Goal: Information Seeking & Learning: Learn about a topic

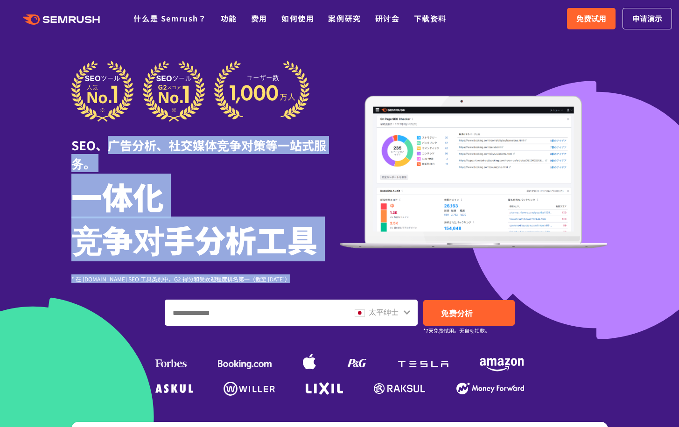
drag, startPoint x: 107, startPoint y: 142, endPoint x: 344, endPoint y: 141, distance: 237.4
click at [344, 141] on div "SEO、广告分析、社交媒体竞争对策等一站式服务。 一体化 竞争对手分析工具 * 在 G2.com SEO 工具类别中，G2 得分和受欢迎程度排名第一（截至 2…" at bounding box center [339, 172] width 536 height 222
copy div "广告分析、社交媒体竞争对策等一站式服务。 一体化 竞争对手分析工具 * 在 G2.com SEO 工具类别中，G2 得分和受欢迎程度排名第一（截至 2023 …"
click at [208, 177] on h1 "一体化 竞争对手分析工具" at bounding box center [205, 217] width 268 height 86
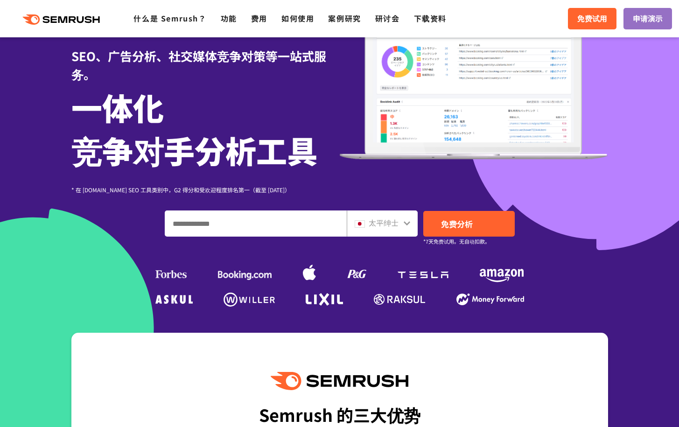
scroll to position [93, 0]
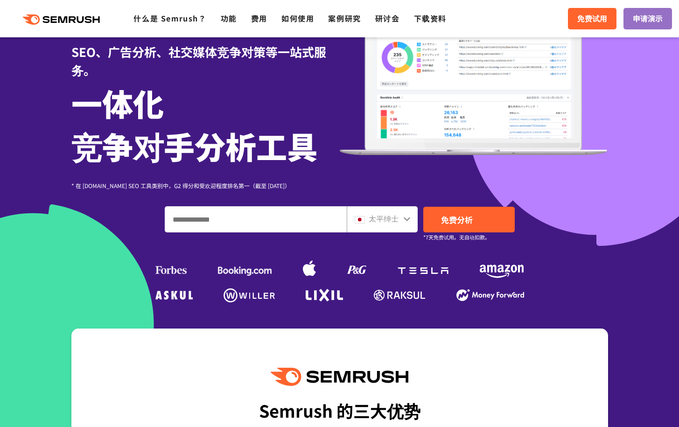
click at [262, 220] on input "输入域名、关键字或 URL" at bounding box center [255, 219] width 181 height 25
type input "****"
click at [401, 219] on div "太平绅士" at bounding box center [379, 219] width 51 height 12
click at [469, 220] on font "免费分析" at bounding box center [457, 220] width 32 height 12
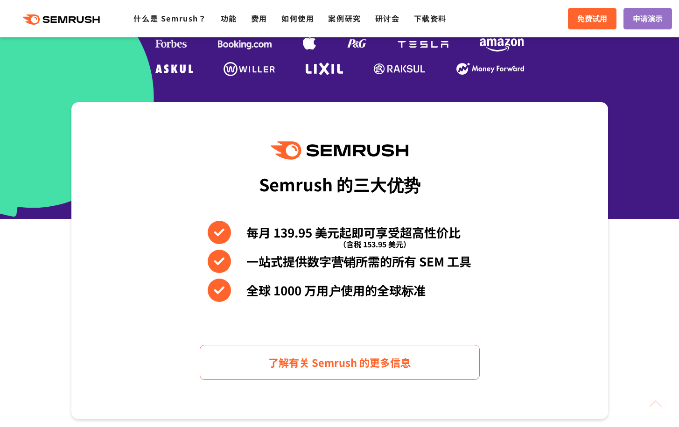
scroll to position [327, 0]
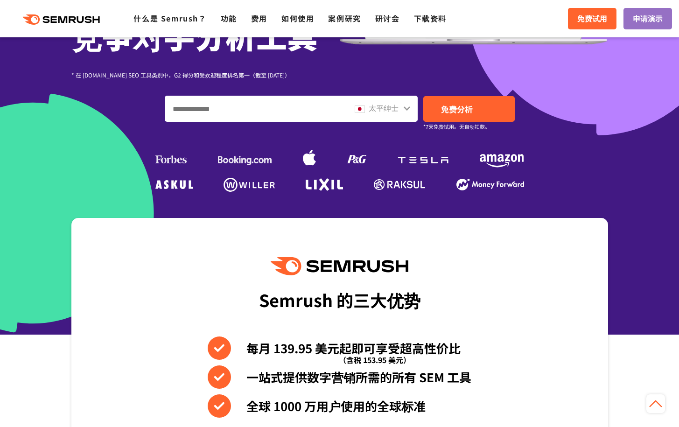
scroll to position [187, 0]
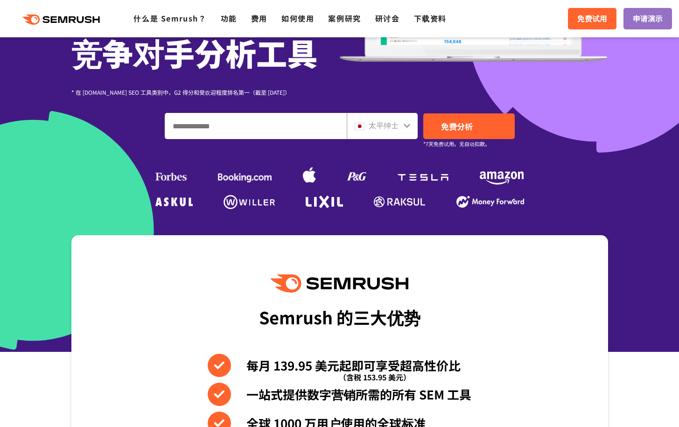
click at [238, 126] on input "输入域名、关键字或 URL" at bounding box center [255, 125] width 181 height 25
type input "****"
click at [464, 126] on font "免费分析" at bounding box center [457, 126] width 32 height 12
